Goal: Complete application form

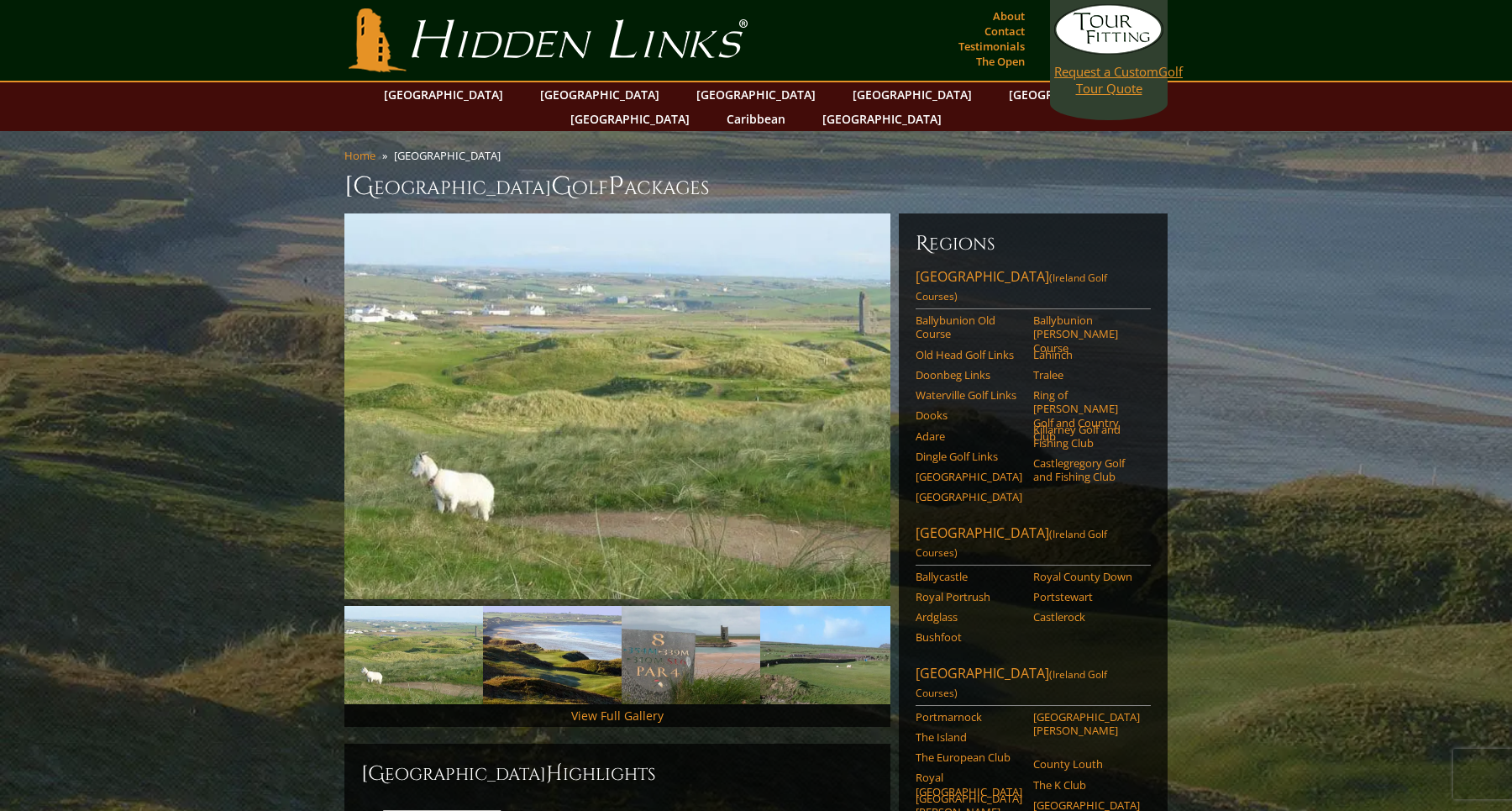
click at [1123, 74] on span "Request a Custom" at bounding box center [1106, 72] width 105 height 17
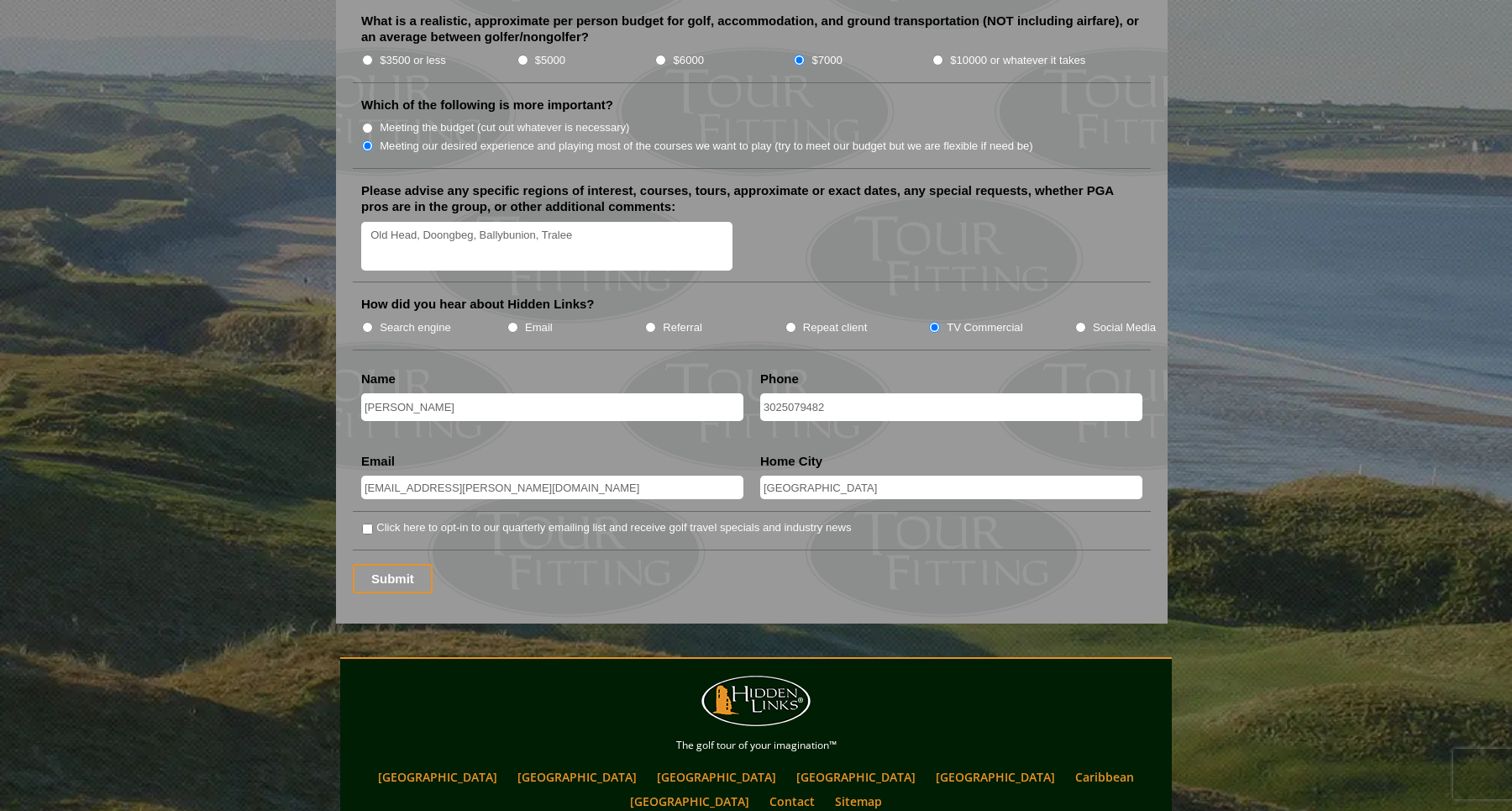
scroll to position [2036, 0]
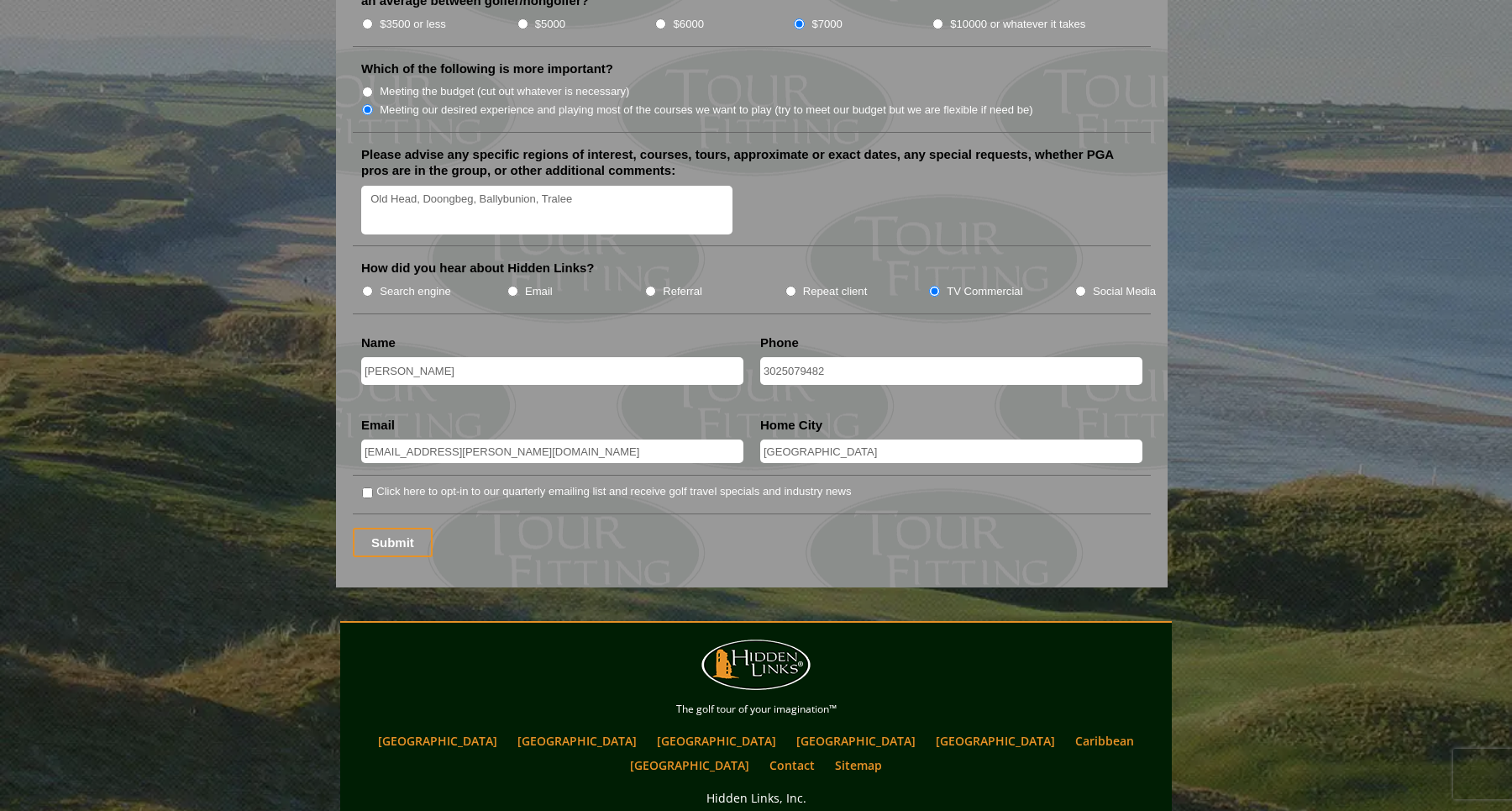
click at [512, 285] on input "Email" at bounding box center [513, 291] width 11 height 11
radio input "true"
click at [386, 527] on input "Submit" at bounding box center [393, 542] width 80 height 29
